Goal: Task Accomplishment & Management: Manage account settings

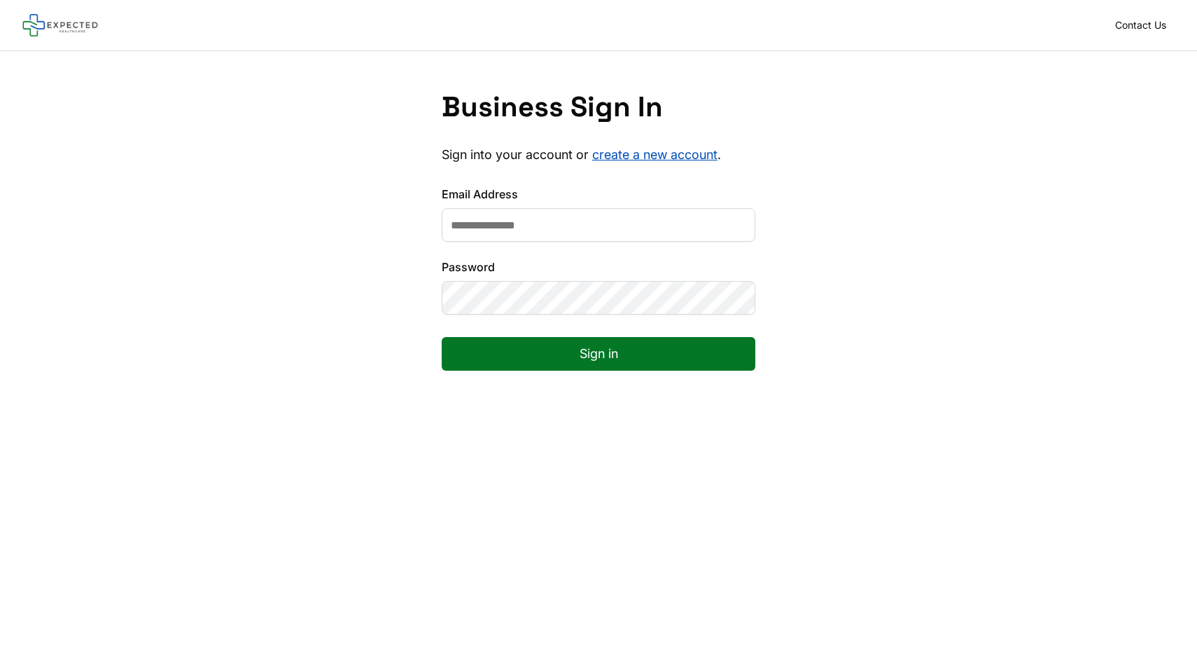
type input "**********"
click at [561, 360] on button "Sign in" at bounding box center [599, 354] width 314 height 34
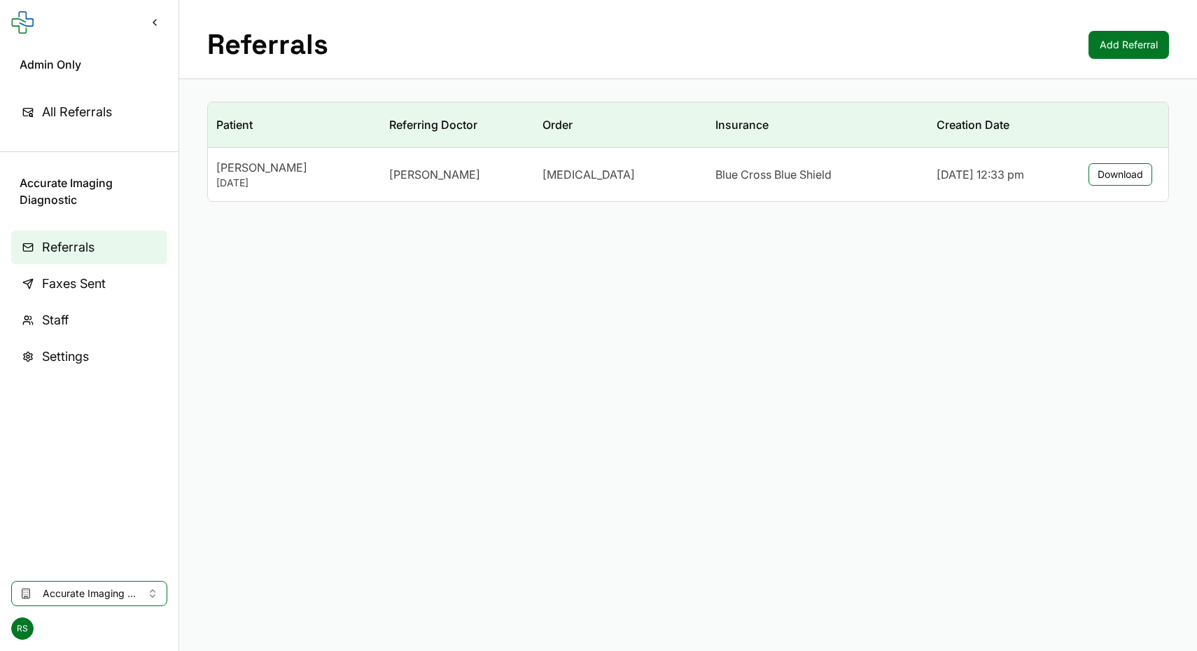
click at [85, 588] on span "Accurate Imaging Diagnostic" at bounding box center [89, 593] width 93 height 14
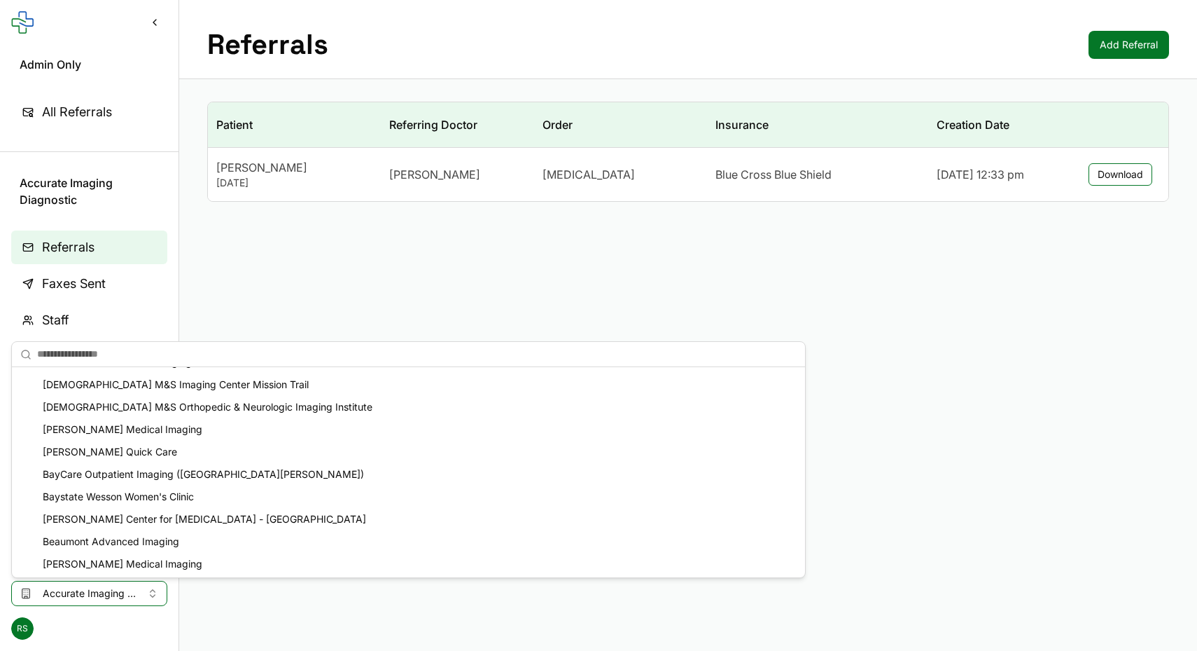
scroll to position [1665, 0]
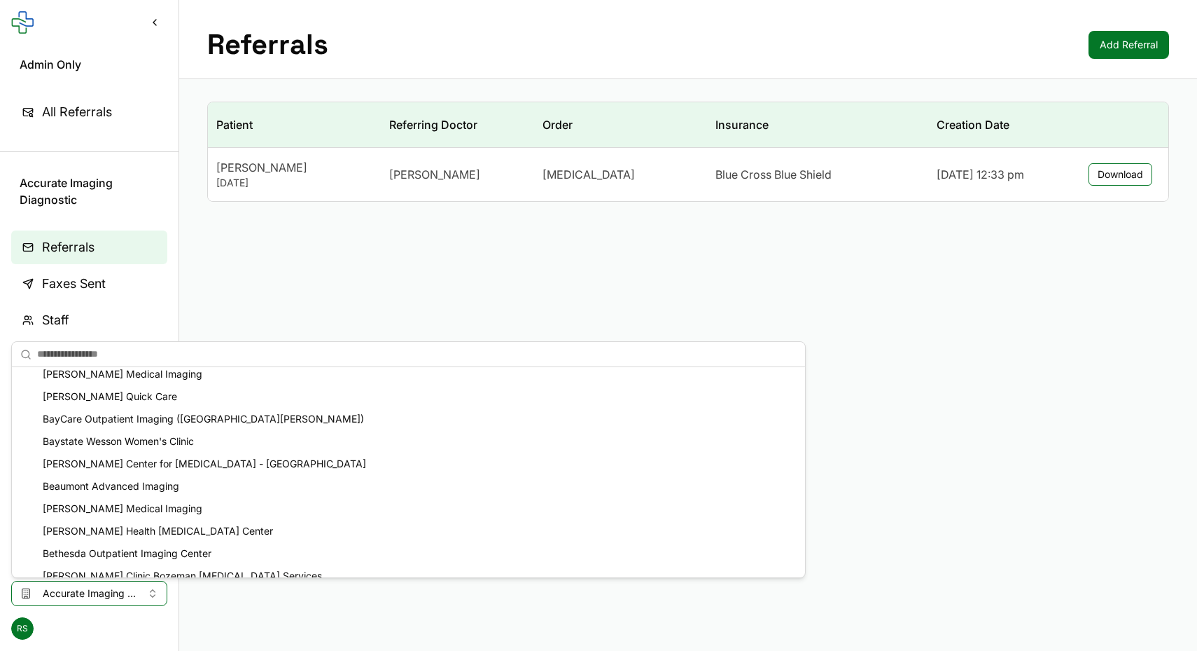
click at [695, 414] on main "Referrals Add Referral Patient Referring Doctor Order Insurance Creation Date […" at bounding box center [688, 325] width 1018 height 651
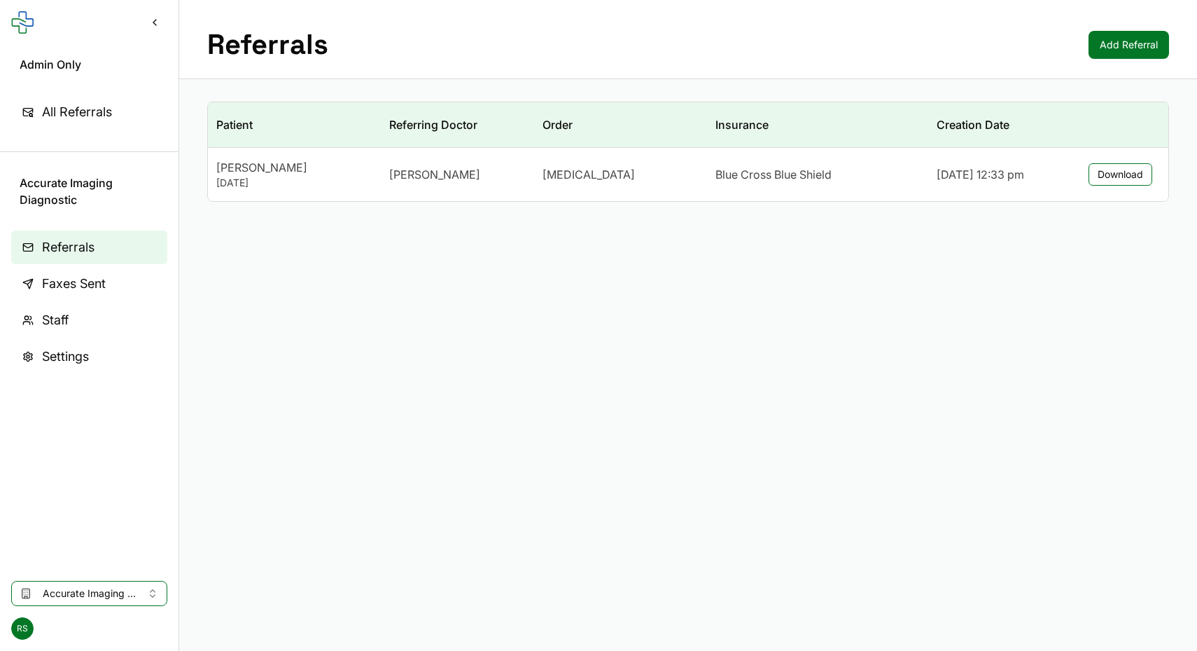
click at [77, 595] on span "Accurate Imaging Diagnostic" at bounding box center [89, 593] width 93 height 14
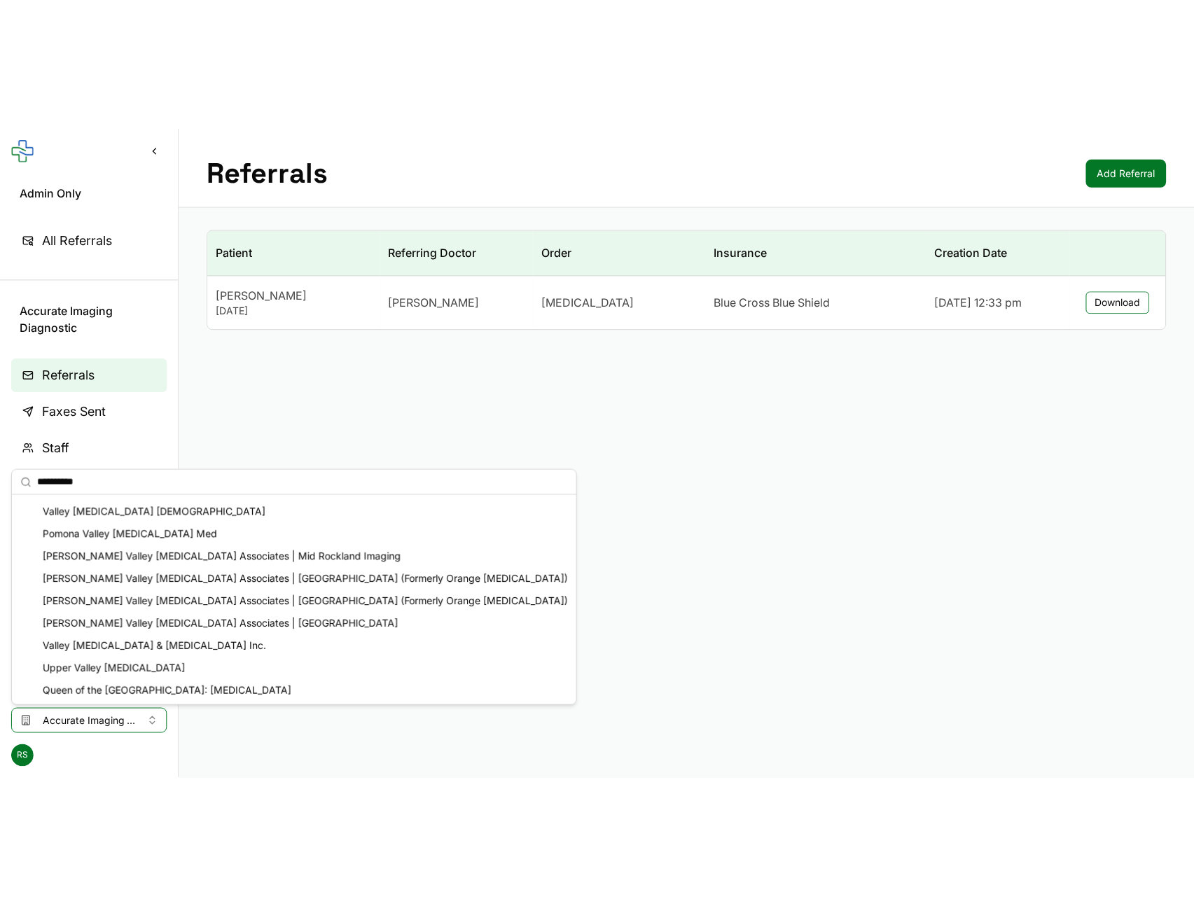
scroll to position [20, 0]
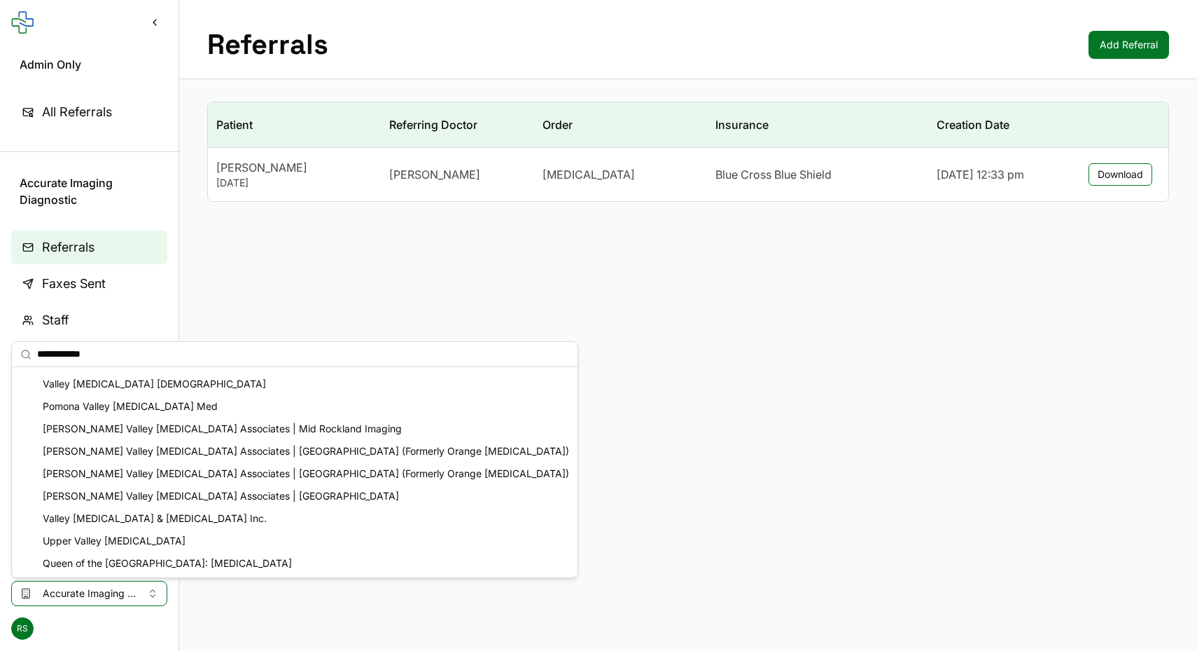
type input "**********"
click at [140, 390] on div "Valley [MEDICAL_DATA] [DEMOGRAPHIC_DATA]" at bounding box center [295, 384] width 560 height 22
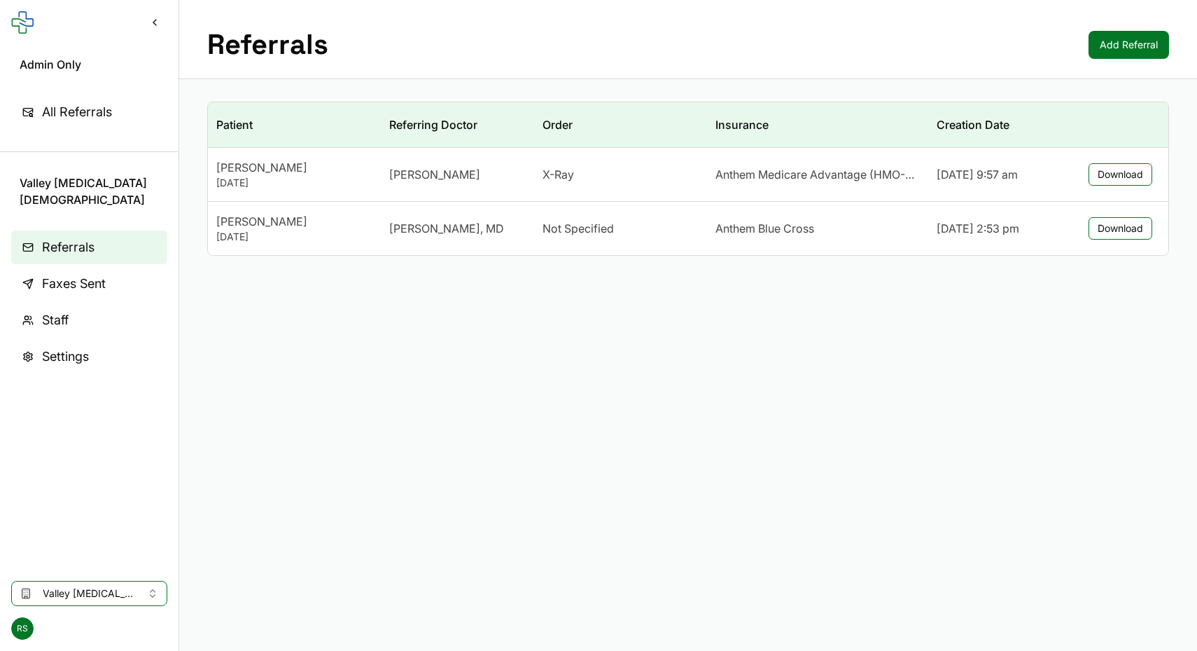
click at [101, 320] on link "Staff" at bounding box center [89, 320] width 156 height 34
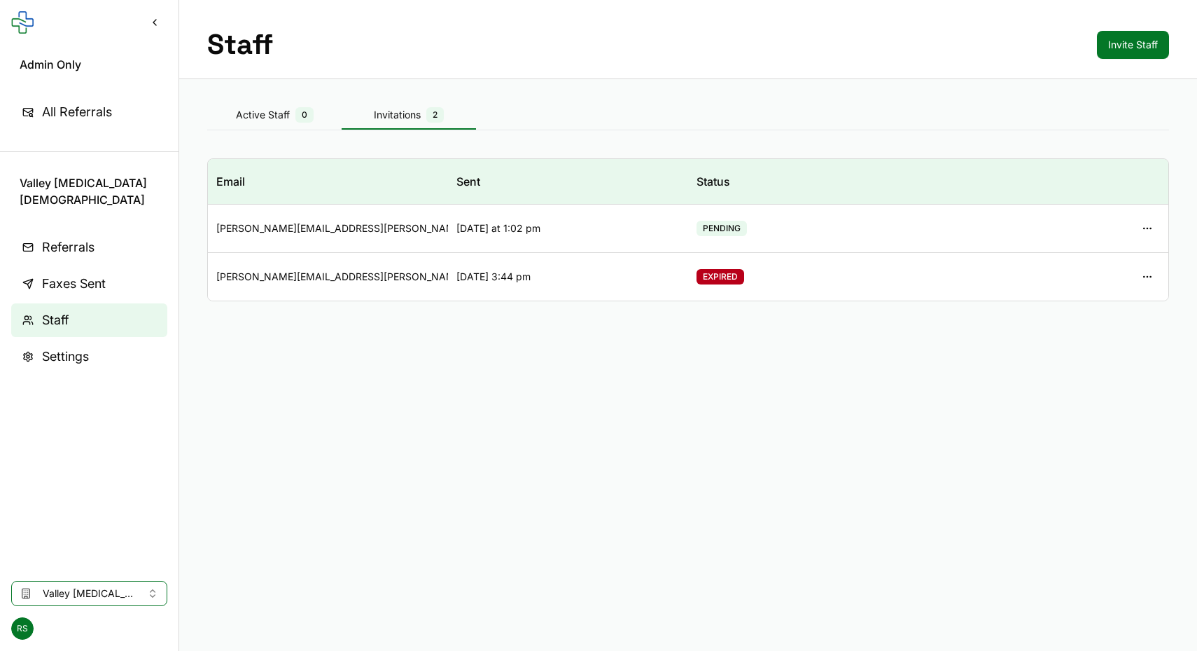
click at [391, 124] on button "Invitations 2" at bounding box center [409, 116] width 134 height 28
click at [1148, 275] on button "button" at bounding box center [1147, 276] width 25 height 25
click at [1148, 231] on button "button" at bounding box center [1147, 228] width 25 height 25
